Goal: Information Seeking & Learning: Learn about a topic

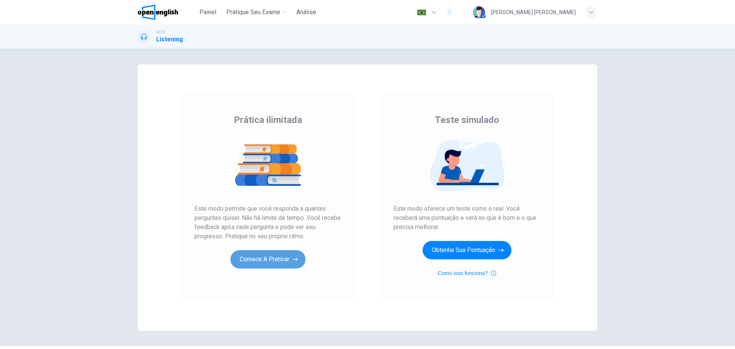
click at [266, 261] on button "Comece a praticar" at bounding box center [267, 259] width 75 height 18
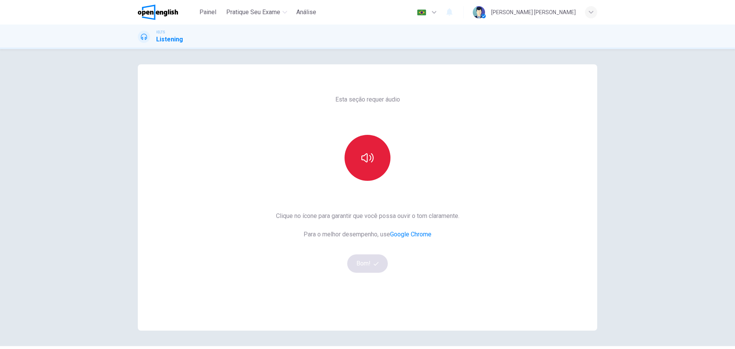
click at [361, 163] on icon "button" at bounding box center [367, 158] width 12 height 12
click at [368, 159] on icon "button" at bounding box center [367, 158] width 12 height 12
click at [373, 160] on button "button" at bounding box center [368, 158] width 46 height 46
click at [368, 263] on button "Bom!" at bounding box center [367, 263] width 41 height 18
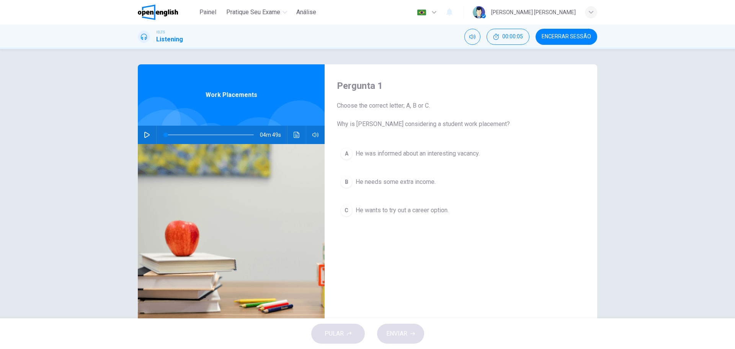
click at [144, 135] on icon "button" at bounding box center [147, 135] width 6 height 6
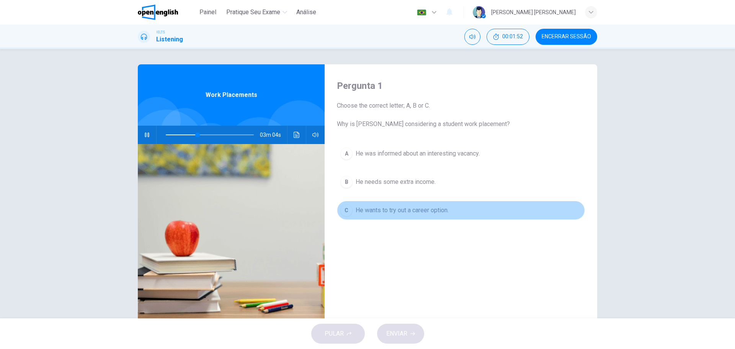
click at [344, 208] on div "C" at bounding box center [346, 210] width 12 height 12
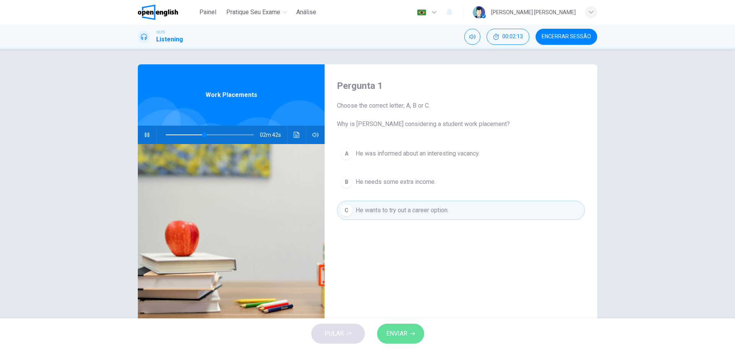
click at [404, 335] on span "ENVIAR" at bounding box center [396, 333] width 21 height 11
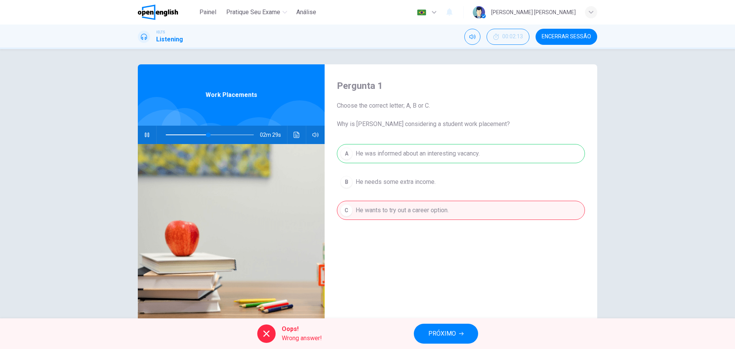
click at [435, 333] on span "PRÓXIMO" at bounding box center [442, 333] width 28 height 11
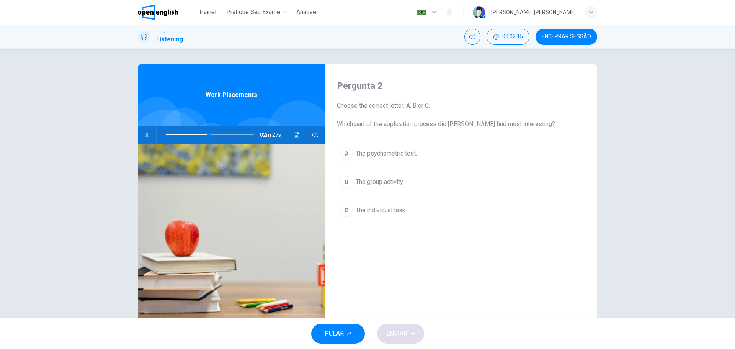
click at [138, 137] on div "02m 27s" at bounding box center [231, 135] width 187 height 18
click at [144, 135] on icon "button" at bounding box center [147, 135] width 6 height 6
click at [147, 136] on icon "button" at bounding box center [147, 135] width 6 height 6
click at [144, 135] on icon "button" at bounding box center [147, 135] width 6 height 6
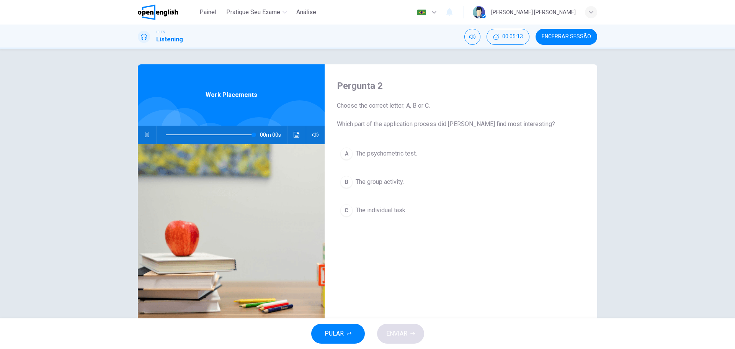
type input "*"
click at [295, 136] on icon "Clique para ver a transcrição do áudio" at bounding box center [297, 135] width 6 height 6
click at [546, 38] on span "Encerrar Sessão" at bounding box center [566, 37] width 49 height 6
